Goal: Find specific page/section: Find specific page/section

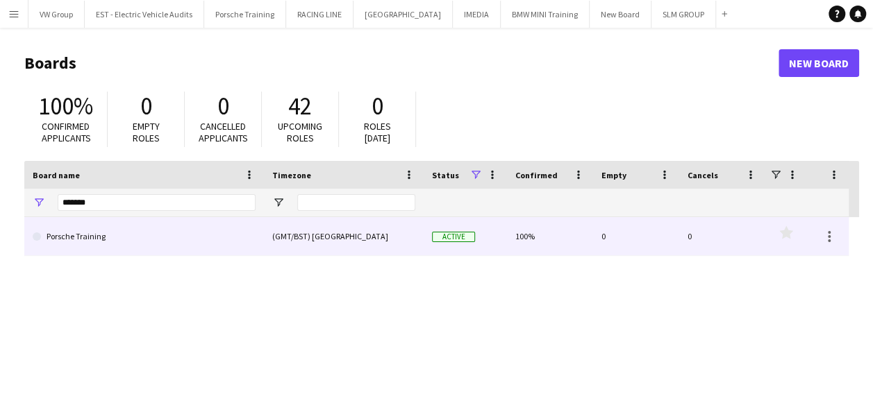
click at [92, 242] on link "Porsche Training" at bounding box center [144, 236] width 223 height 39
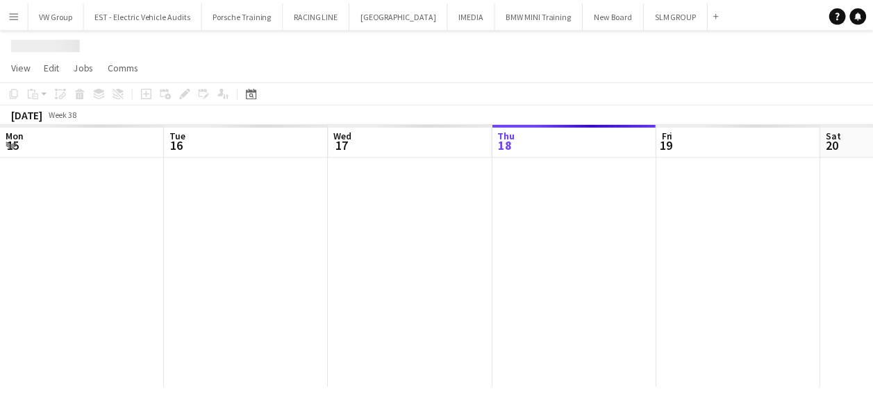
scroll to position [0, 332]
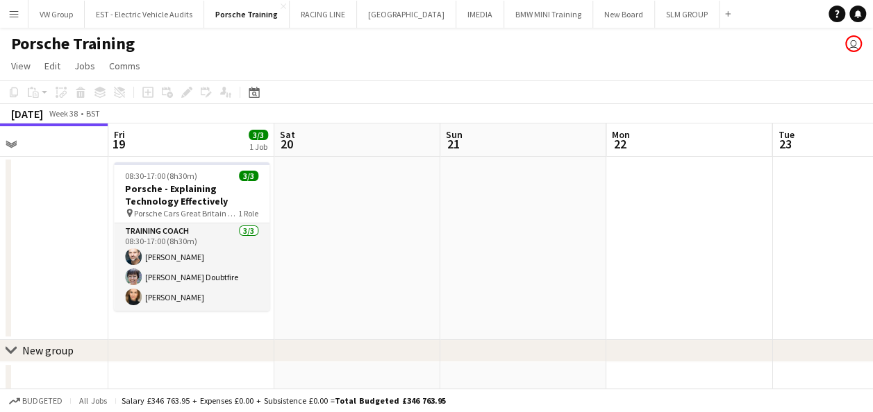
drag, startPoint x: 755, startPoint y: 221, endPoint x: 403, endPoint y: 237, distance: 352.4
click at [400, 238] on app-calendar-viewport "Mon 15 Tue 16 Wed 17 3/3 1 Job Thu 18 Fri 19 3/3 1 Job Sat 20 Sun 21 Mon 22 Tue…" at bounding box center [436, 296] width 873 height 344
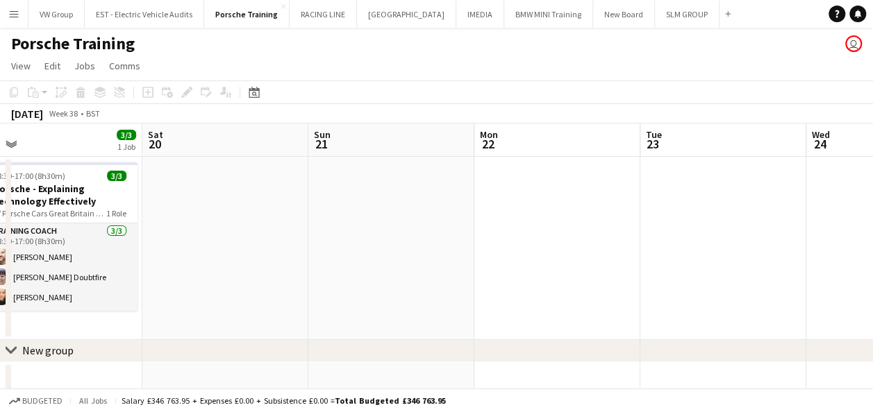
drag, startPoint x: 708, startPoint y: 214, endPoint x: 420, endPoint y: 262, distance: 292.2
click at [418, 265] on app-calendar-viewport "Wed 17 3/3 1 Job Thu 18 Fri 19 3/3 1 Job Sat 20 Sun 21 Mon 22 Tue 23 Wed 24 Thu…" at bounding box center [436, 296] width 873 height 344
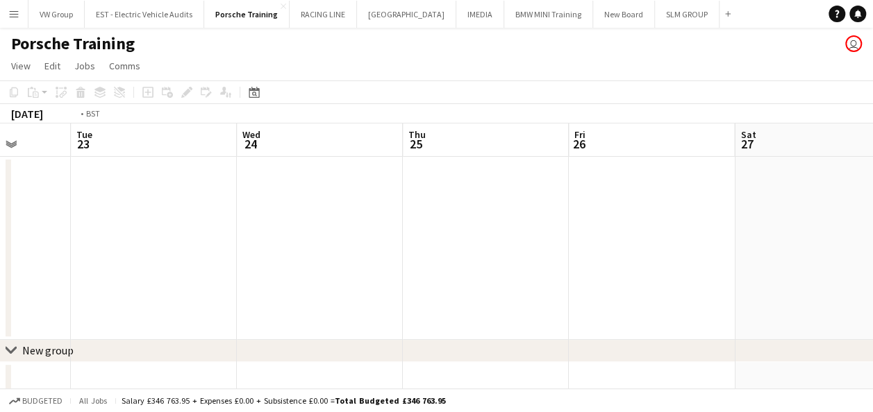
drag, startPoint x: 435, startPoint y: 277, endPoint x: 417, endPoint y: 278, distance: 18.1
click at [417, 278] on app-calendar-viewport "Fri 19 3/3 1 Job Sat 20 Sun 21 Mon 22 Tue 23 Wed 24 Thu 25 Fri 26 Sat 27 Sun 28…" at bounding box center [436, 296] width 873 height 344
drag, startPoint x: 581, startPoint y: 265, endPoint x: 421, endPoint y: 275, distance: 160.7
click at [419, 276] on app-calendar-viewport "Fri 19 3/3 1 Job Sat 20 Sun 21 Mon 22 Tue 23 Wed 24 Thu 25 Fri 26 Sat 27 Sun 28…" at bounding box center [436, 296] width 873 height 344
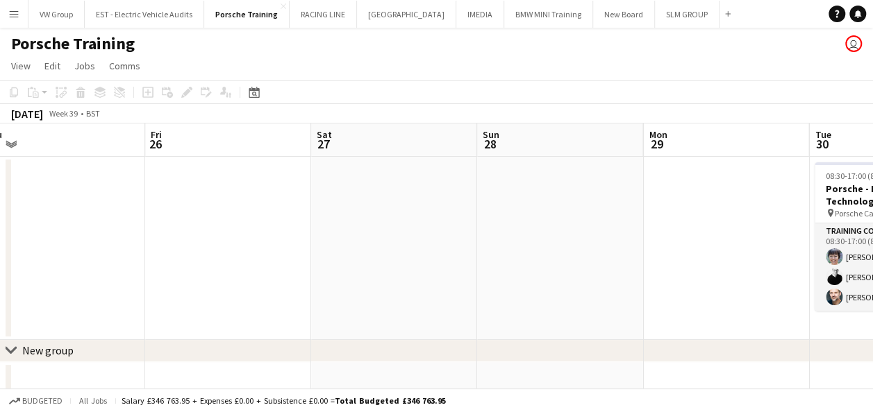
drag, startPoint x: 644, startPoint y: 269, endPoint x: 468, endPoint y: 271, distance: 176.4
click at [468, 271] on app-calendar-viewport "Sun 21 Mon 22 Tue 23 Wed 24 Thu 25 Fri 26 Sat 27 Sun 28 Mon 29 Tue 30 3/3 1 Job…" at bounding box center [436, 296] width 873 height 344
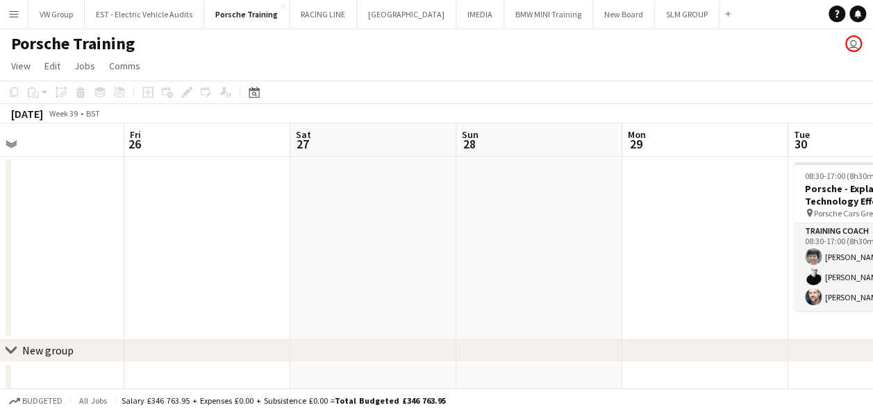
scroll to position [0, 573]
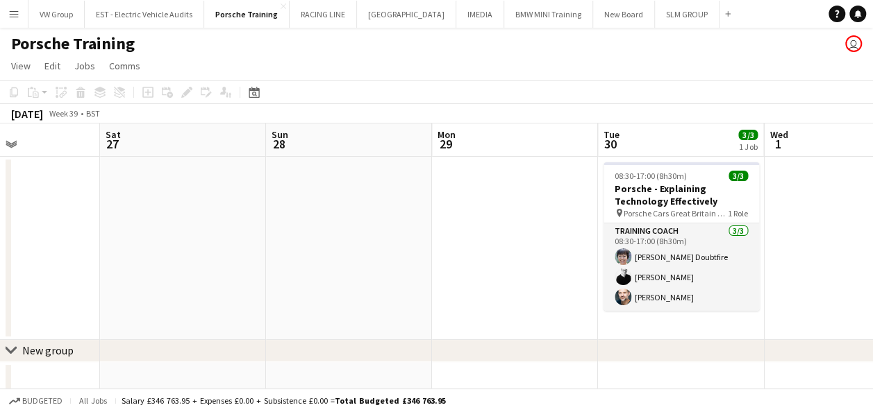
drag, startPoint x: 501, startPoint y: 261, endPoint x: 483, endPoint y: 264, distance: 18.3
click at [484, 264] on app-calendar-viewport "Tue 23 Wed 24 Thu 25 Fri 26 Sat 27 Sun 28 Mon 29 Tue 30 3/3 1 Job Wed 1 Thu 2 3…" at bounding box center [436, 296] width 873 height 344
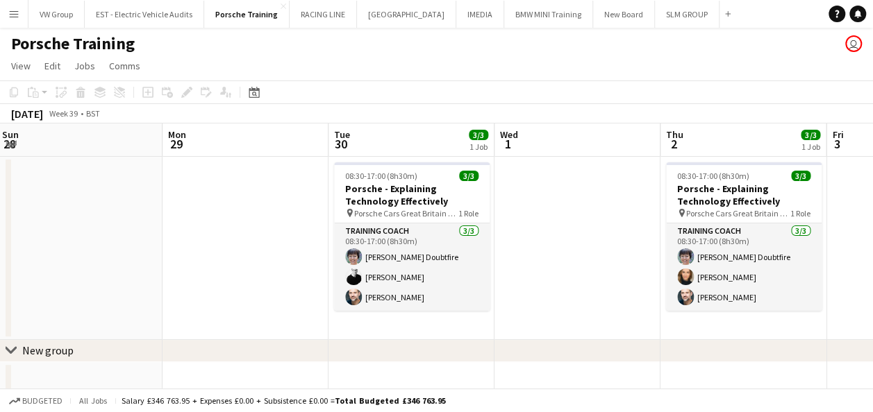
drag, startPoint x: 805, startPoint y: 262, endPoint x: 547, endPoint y: 271, distance: 258.4
click at [547, 271] on app-calendar-viewport "Thu 25 Fri 26 Sat 27 Sun 28 Mon 29 Tue 30 3/3 1 Job Wed 1 Thu 2 3/3 1 Job Fri 3…" at bounding box center [436, 296] width 873 height 344
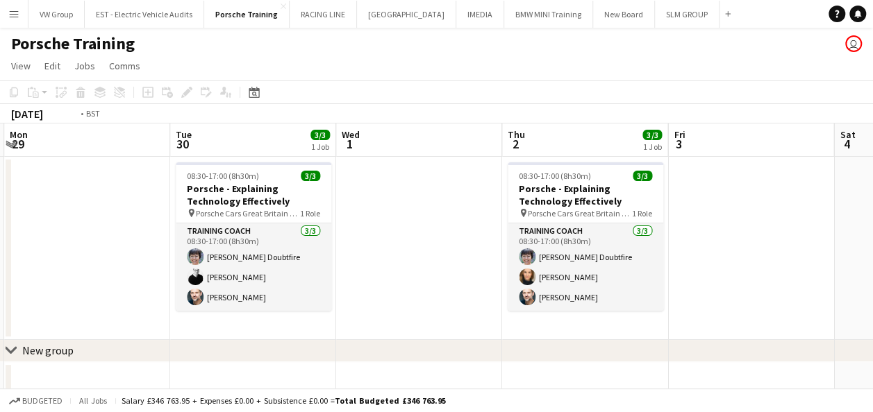
click at [393, 288] on app-calendar-viewport "Thu 25 Fri 26 Sat 27 Sun 28 Mon 29 Tue 30 3/3 1 Job Wed 1 Thu 2 3/3 1 Job Fri 3…" at bounding box center [436, 296] width 873 height 344
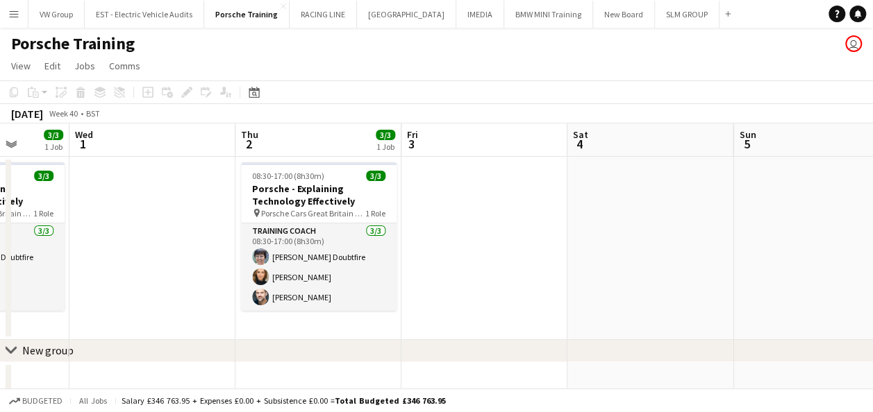
drag, startPoint x: 719, startPoint y: 271, endPoint x: 490, endPoint y: 282, distance: 228.7
click at [473, 286] on app-calendar-viewport "Sat 27 Sun 28 Mon 29 Tue 30 3/3 1 Job Wed 1 Thu 2 3/3 1 Job Fri 3 Sat 4 Sun 5 M…" at bounding box center [436, 296] width 873 height 344
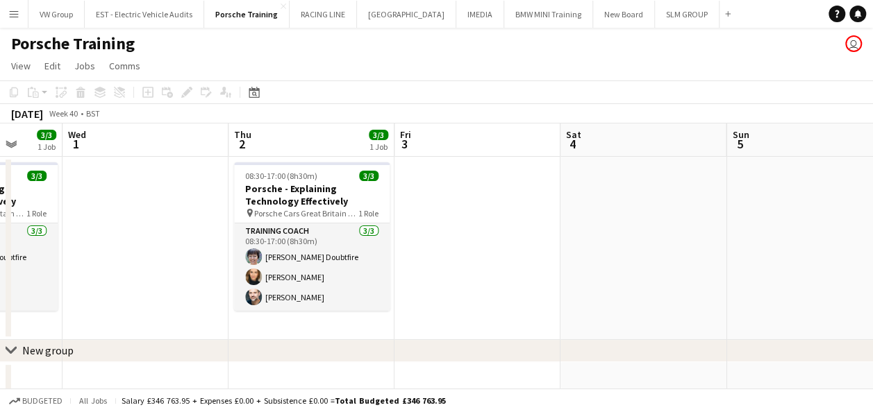
drag, startPoint x: 699, startPoint y: 264, endPoint x: 414, endPoint y: 285, distance: 286.1
click at [391, 286] on app-calendar-viewport "Sat 27 Sun 28 Mon 29 Tue 30 3/3 1 Job Wed 1 Thu 2 3/3 1 Job Fri 3 Sat 4 Sun 5 M…" at bounding box center [436, 296] width 873 height 344
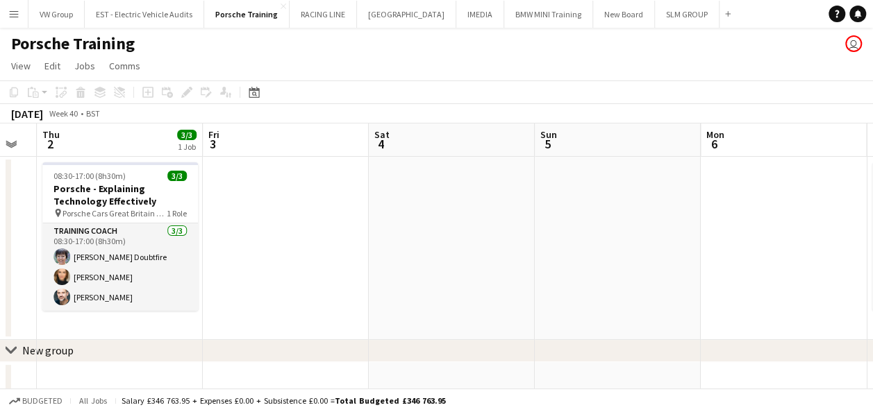
drag, startPoint x: 625, startPoint y: 259, endPoint x: 432, endPoint y: 285, distance: 194.8
click at [433, 283] on app-calendar-viewport "Mon 29 Tue 30 3/3 1 Job Wed 1 Thu 2 3/3 1 Job Fri 3 Sat 4 Sun 5 Mon 6 Tue 7 3/3…" at bounding box center [436, 296] width 873 height 344
